Goal: Use online tool/utility: Utilize a website feature to perform a specific function

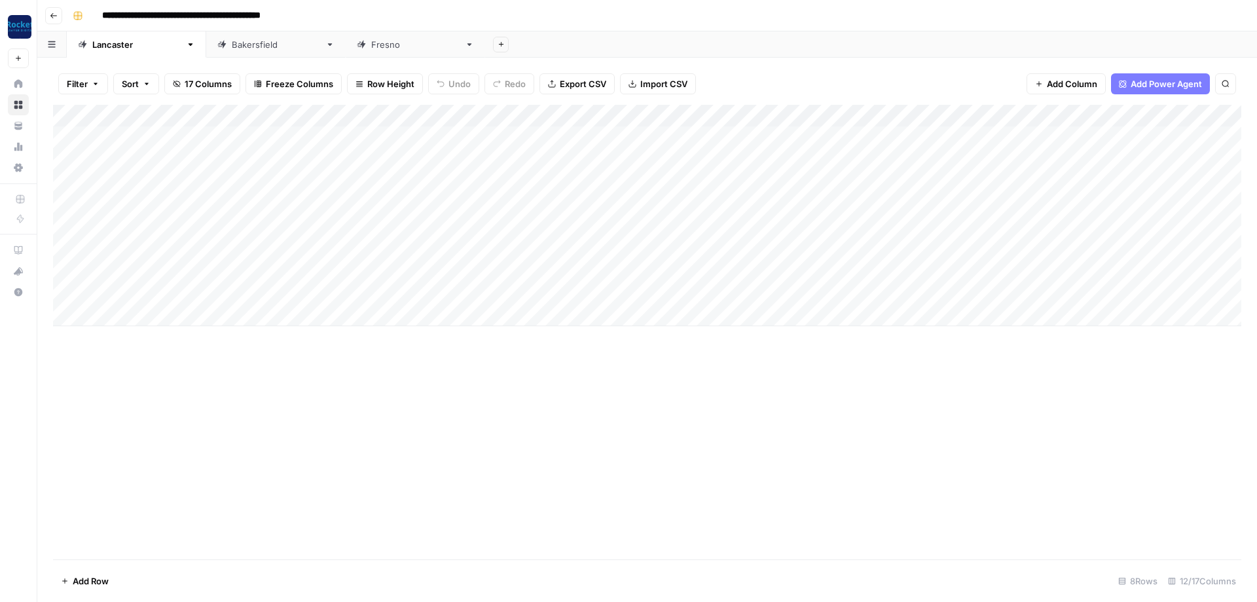
click at [174, 422] on div "Add Column" at bounding box center [647, 332] width 1189 height 454
click at [50, 132] on div "Filter Sort 17 Columns Freeze Columns Row Height Undo Redo Export CSV Import CS…" at bounding box center [647, 330] width 1220 height 544
click at [126, 132] on div "Add Column" at bounding box center [647, 215] width 1189 height 221
click at [467, 407] on div "Add Column" at bounding box center [647, 332] width 1189 height 454
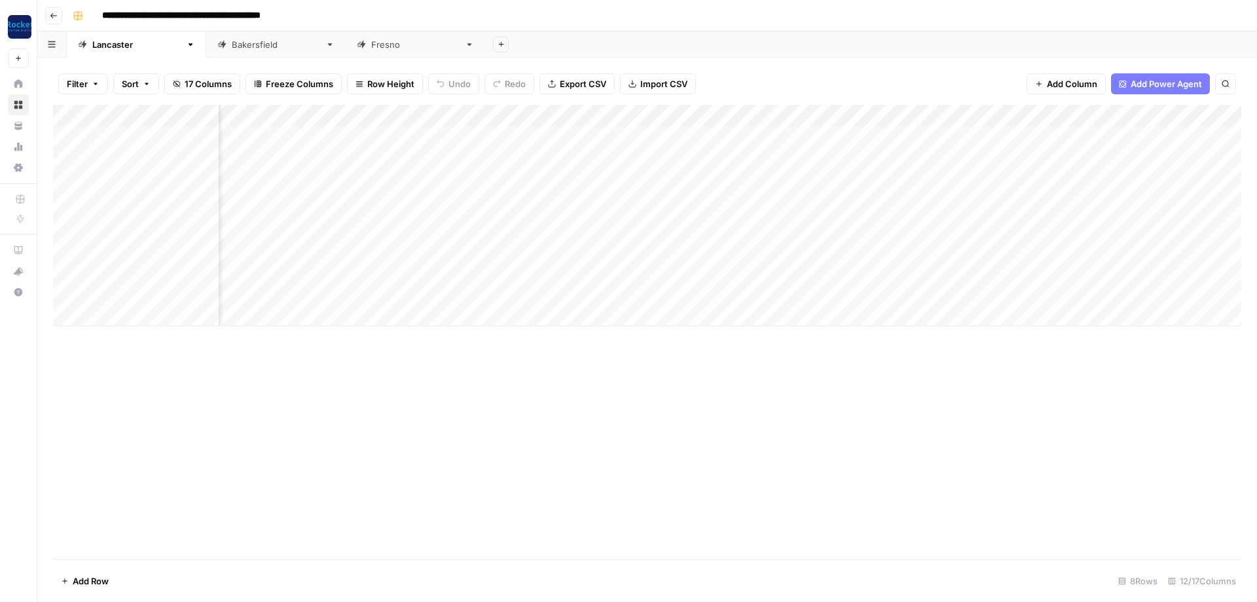
click at [494, 178] on div "Add Column" at bounding box center [647, 215] width 1189 height 221
type textarea "**********"
drag, startPoint x: 218, startPoint y: 109, endPoint x: 321, endPoint y: 109, distance: 102.8
click at [321, 109] on div "Add Column" at bounding box center [647, 215] width 1189 height 221
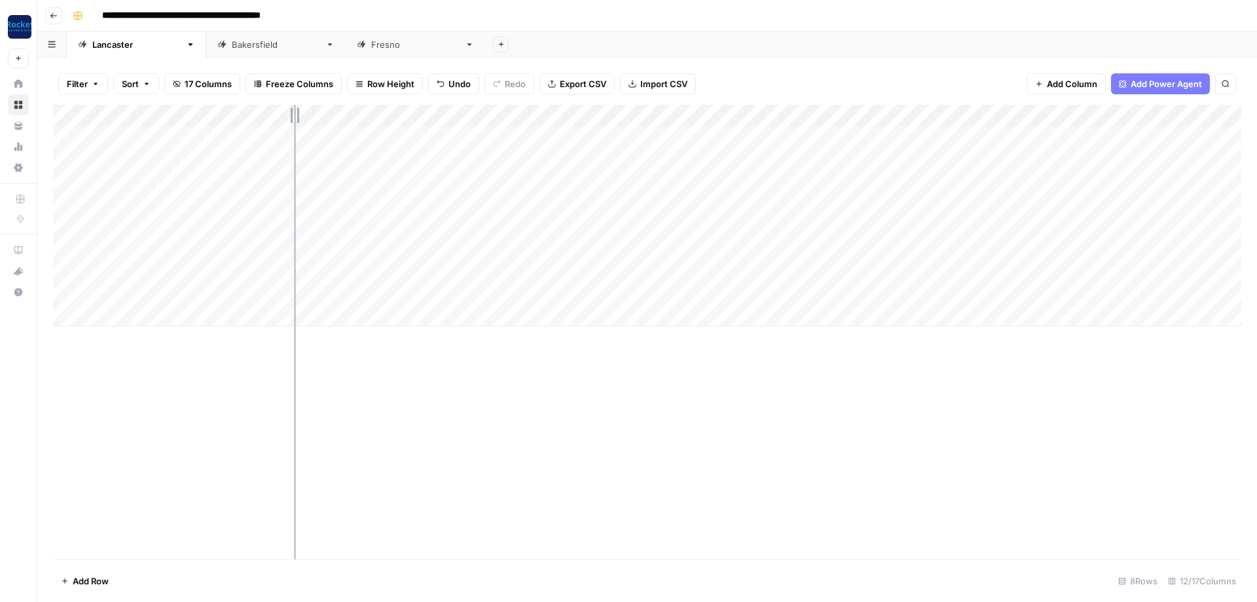
drag, startPoint x: 319, startPoint y: 109, endPoint x: 280, endPoint y: 106, distance: 39.4
click at [283, 106] on div "Add Column" at bounding box center [647, 215] width 1189 height 221
click at [246, 399] on div "Add Column" at bounding box center [647, 332] width 1189 height 454
click at [343, 136] on div "Add Column" at bounding box center [647, 215] width 1189 height 221
click at [98, 311] on div "Add Column" at bounding box center [647, 215] width 1189 height 221
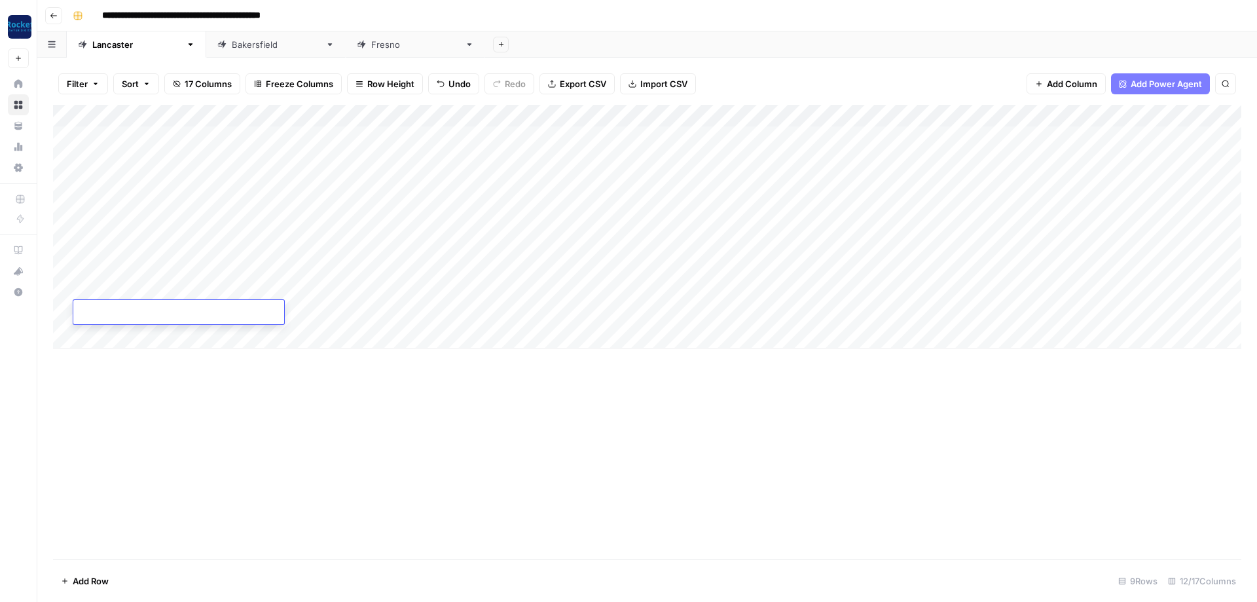
click at [340, 162] on div "Add Column" at bounding box center [647, 227] width 1189 height 244
click at [516, 156] on div "Add Column" at bounding box center [647, 227] width 1189 height 244
click at [566, 157] on div "Add Column" at bounding box center [647, 227] width 1189 height 244
click at [527, 205] on button "Blog Post" at bounding box center [517, 207] width 48 height 16
click at [178, 153] on div "Add Column" at bounding box center [647, 227] width 1189 height 244
